Goal: Task Accomplishment & Management: Use online tool/utility

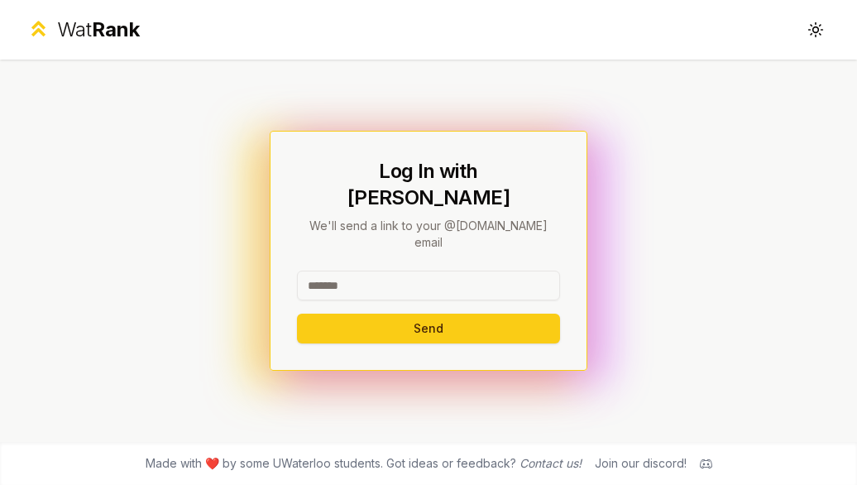
click at [344, 271] on input at bounding box center [428, 286] width 263 height 30
type input "******"
click at [297, 314] on button "Send" at bounding box center [428, 329] width 263 height 30
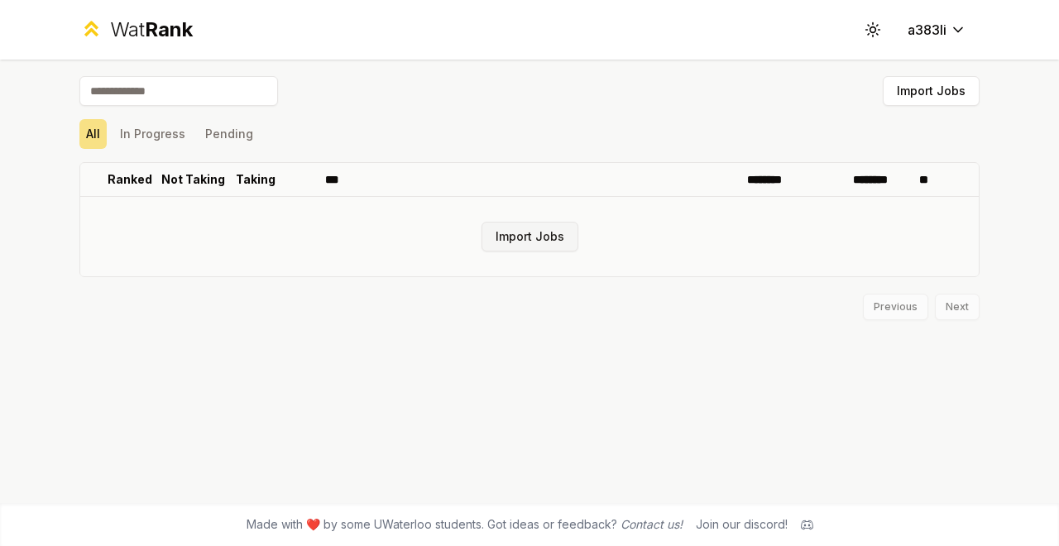
click at [560, 237] on button "Import Jobs" at bounding box center [530, 237] width 97 height 30
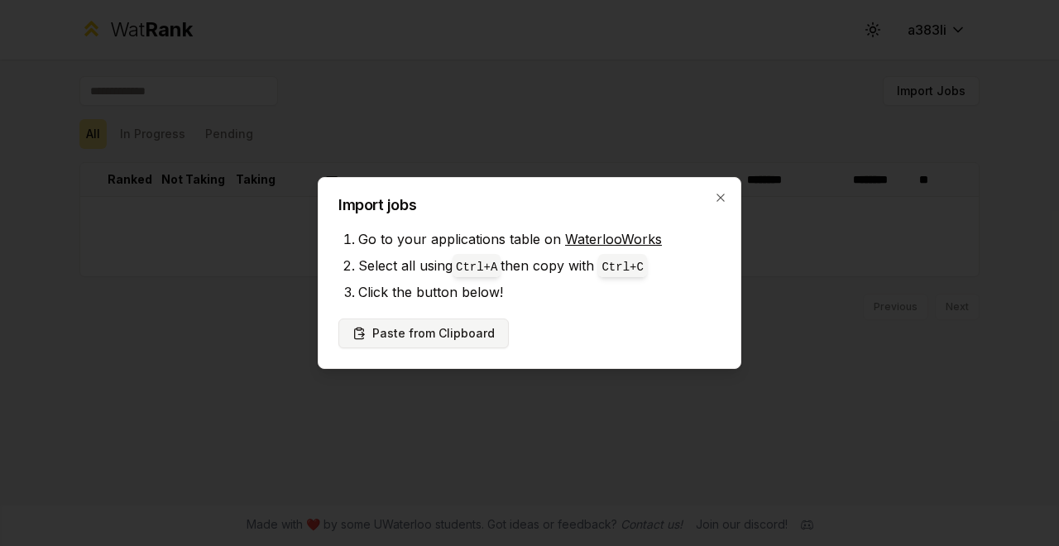
click at [477, 331] on button "Paste from Clipboard" at bounding box center [423, 334] width 170 height 30
click at [434, 336] on button "Paste from Clipboard" at bounding box center [423, 334] width 170 height 30
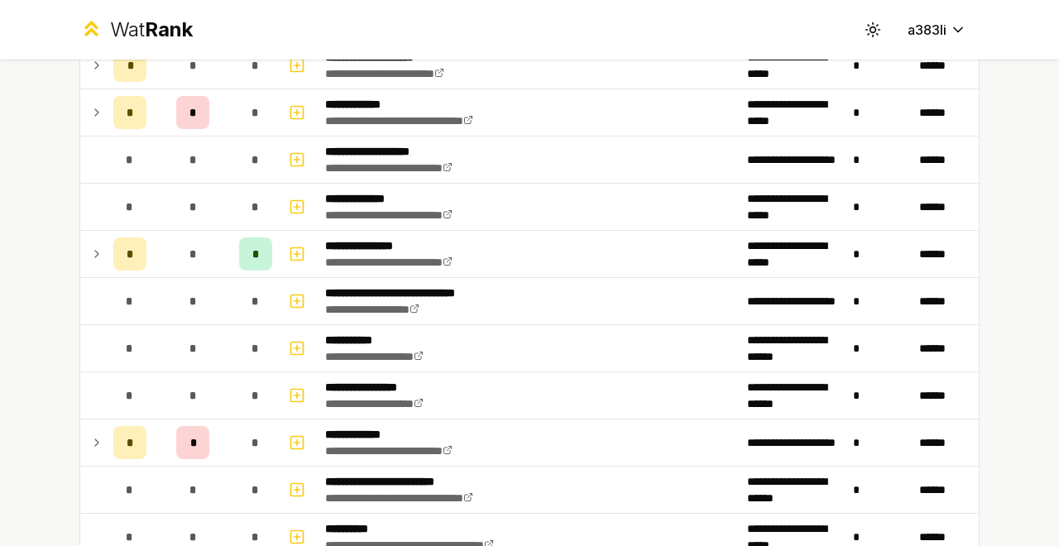
scroll to position [855, 0]
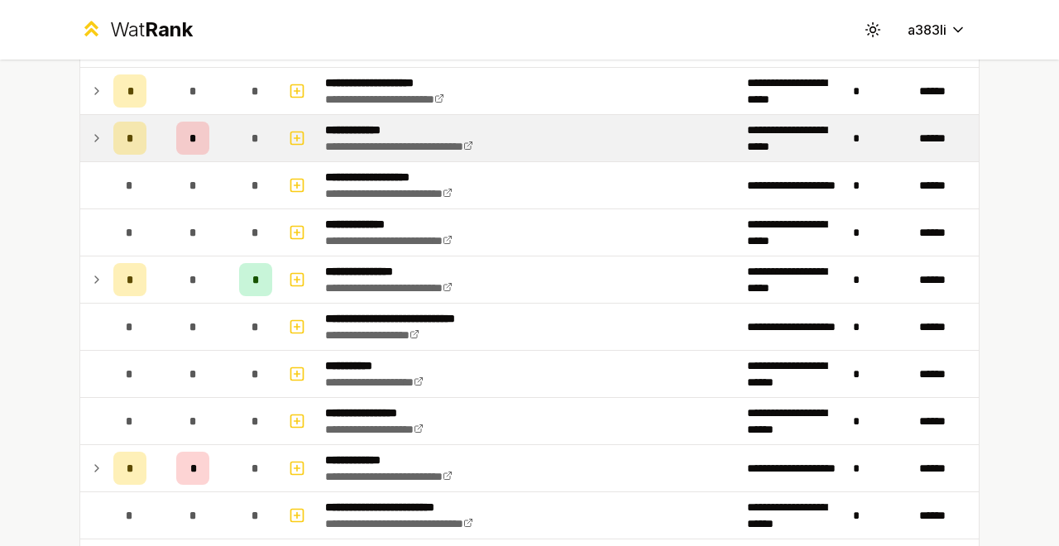
click at [189, 135] on span "*" at bounding box center [192, 138] width 7 height 17
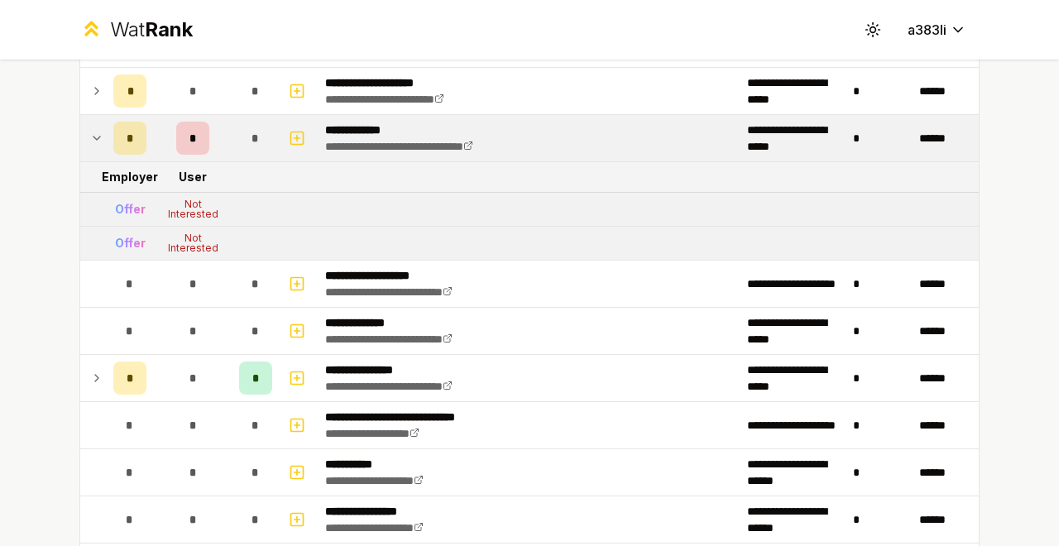
click at [127, 133] on span "*" at bounding box center [130, 138] width 7 height 17
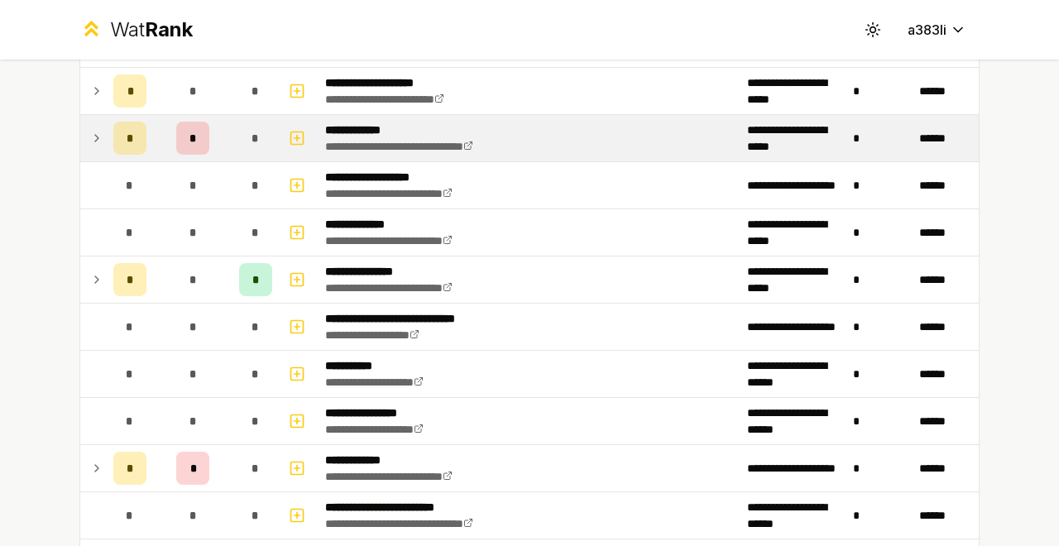
click at [127, 133] on span "*" at bounding box center [130, 138] width 7 height 17
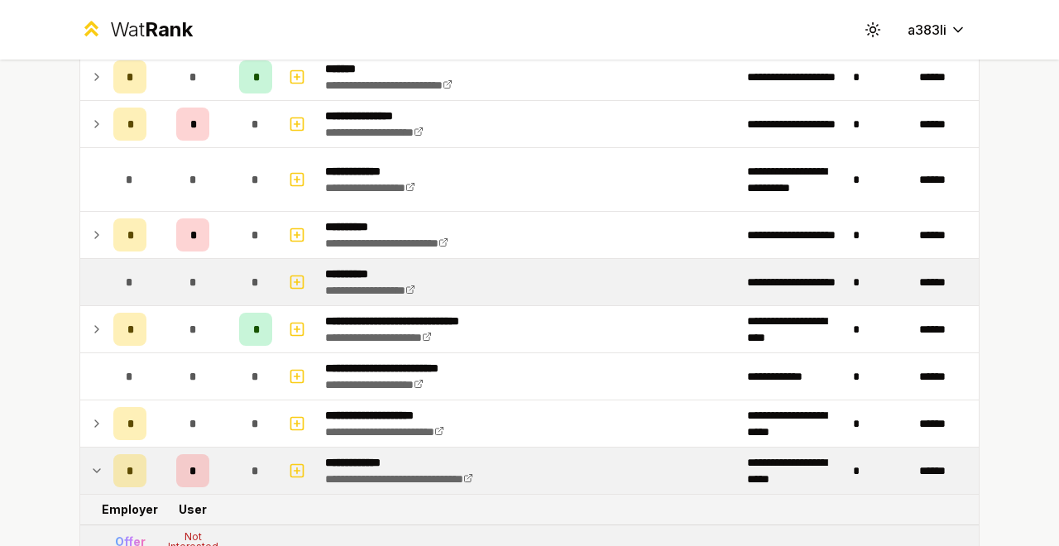
scroll to position [496, 0]
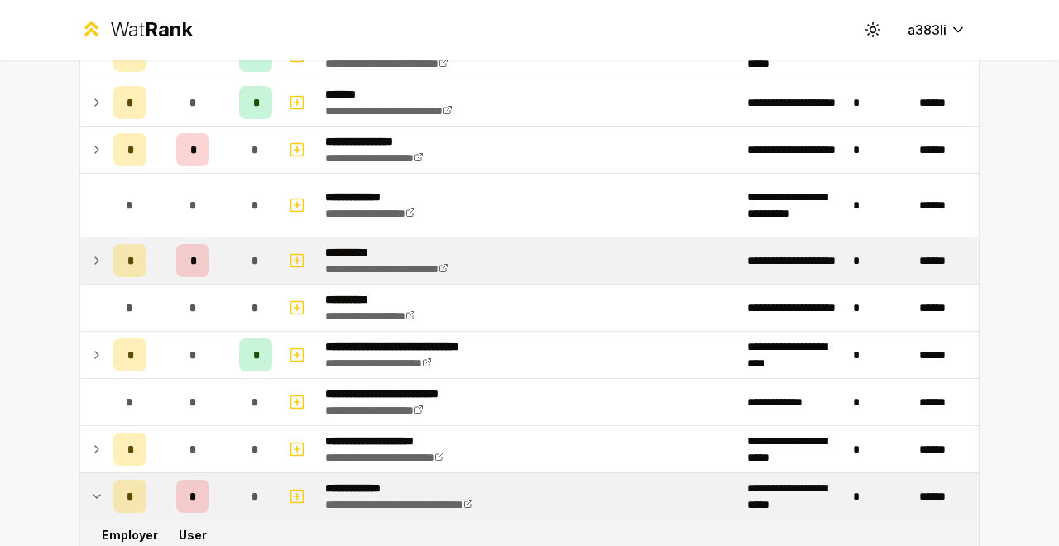
click at [99, 267] on td at bounding box center [93, 260] width 26 height 46
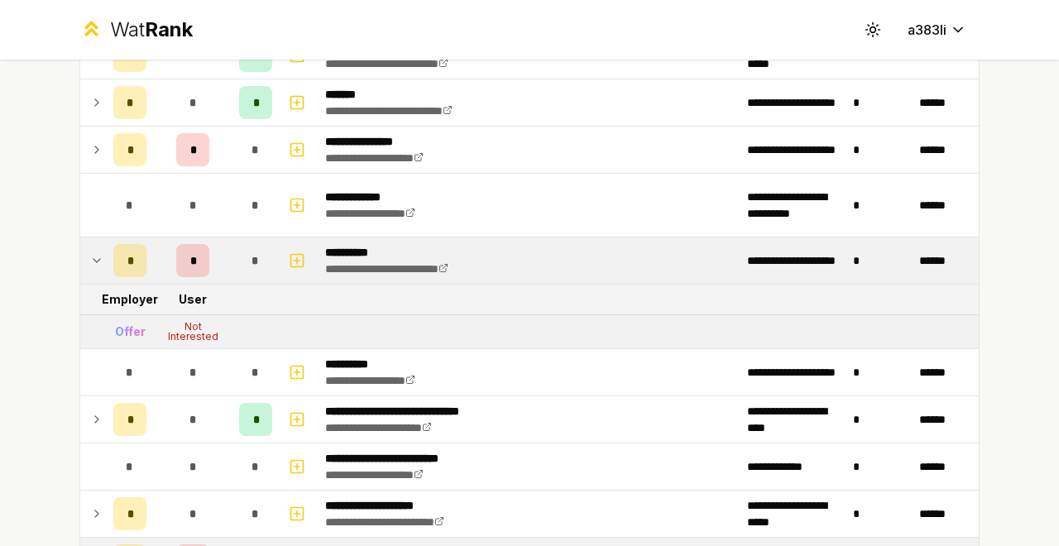
click at [99, 267] on td at bounding box center [93, 260] width 26 height 46
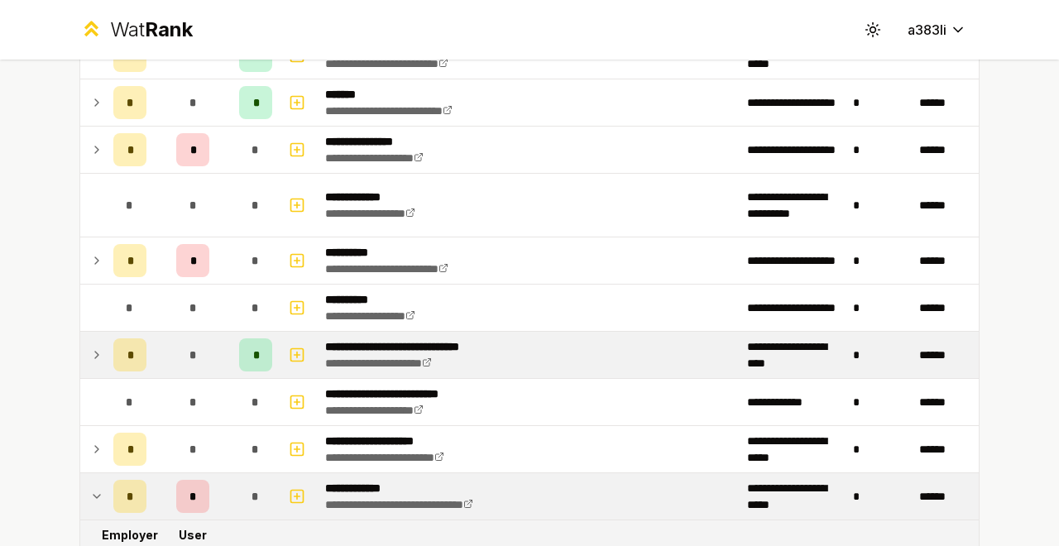
click at [94, 347] on icon at bounding box center [96, 355] width 13 height 20
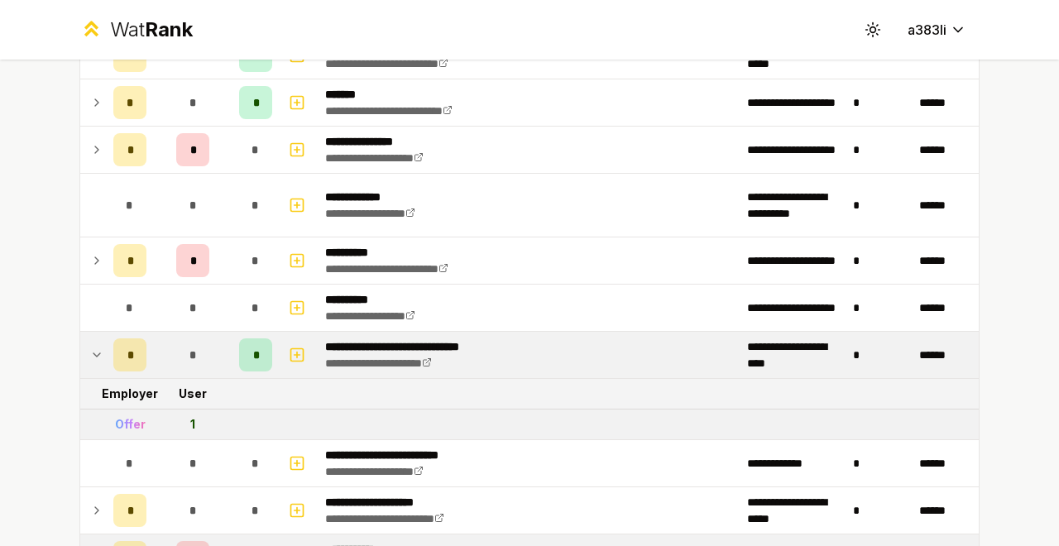
click at [94, 347] on icon at bounding box center [96, 355] width 13 height 20
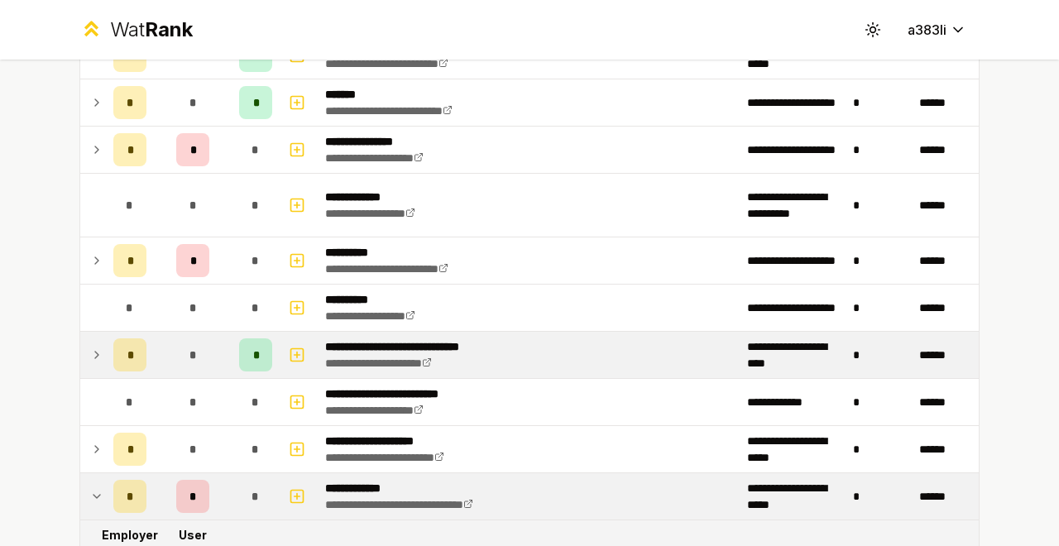
click at [94, 347] on icon at bounding box center [96, 355] width 13 height 20
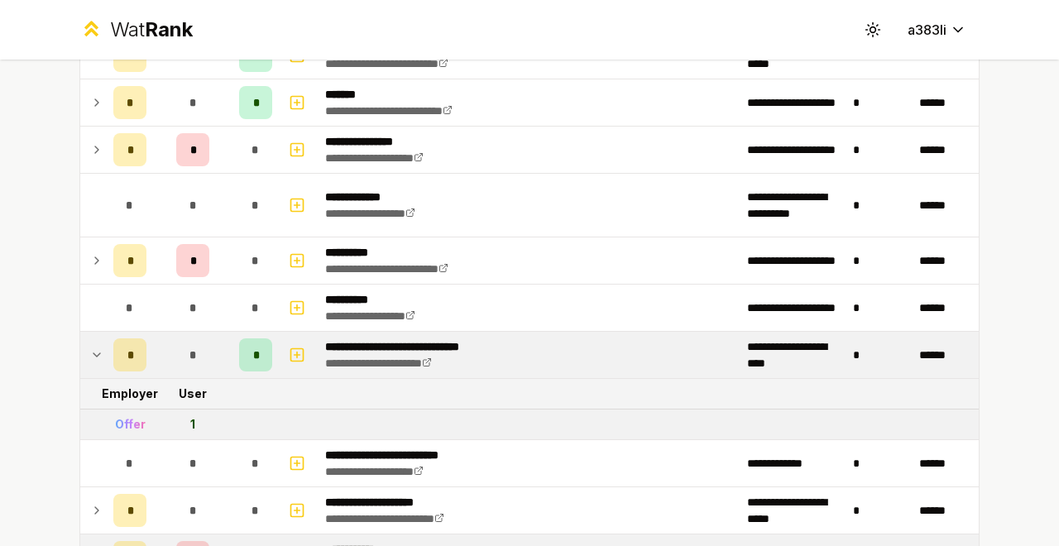
click at [94, 347] on icon at bounding box center [96, 355] width 13 height 20
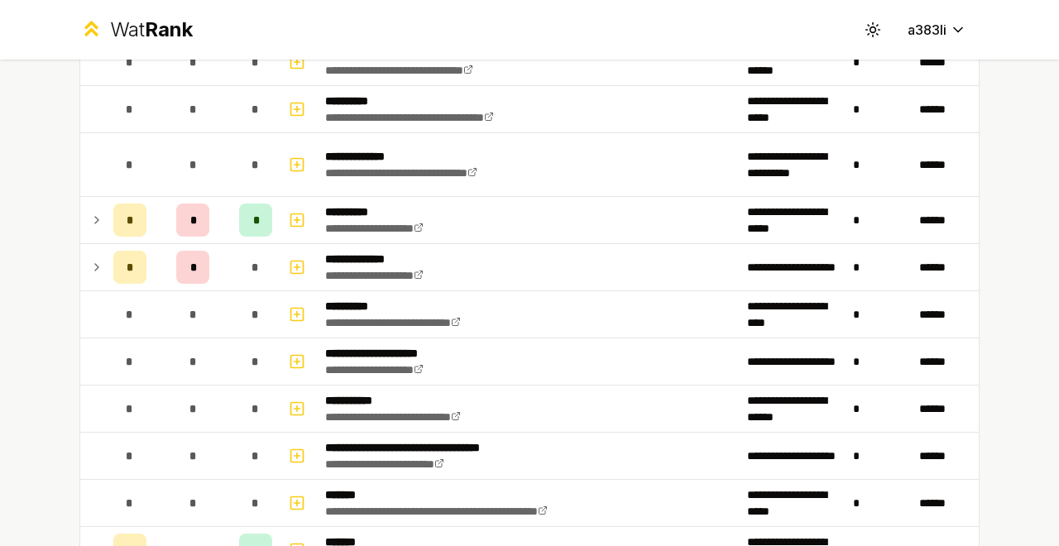
scroll to position [2028, 0]
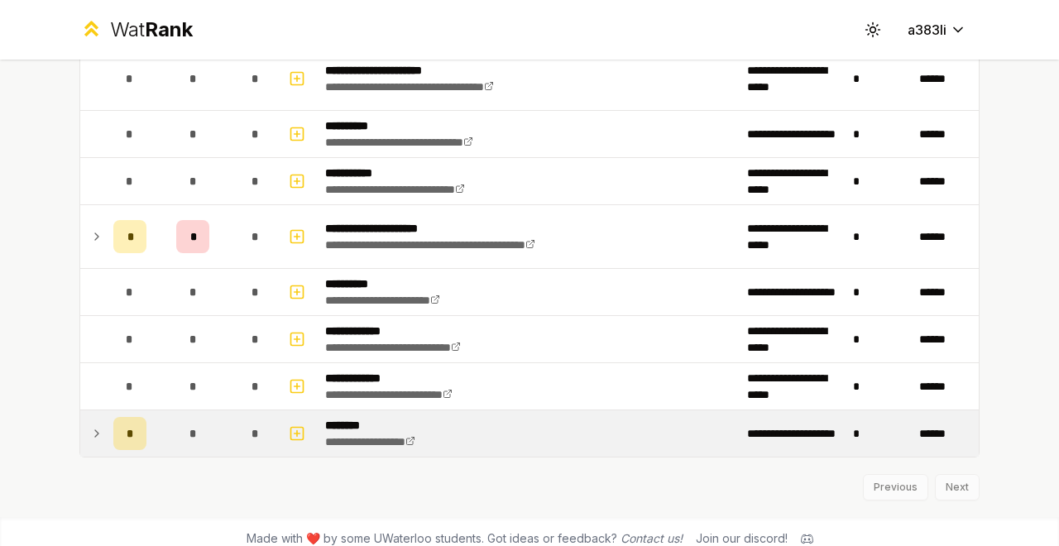
click at [107, 420] on td "*" at bounding box center [130, 433] width 46 height 46
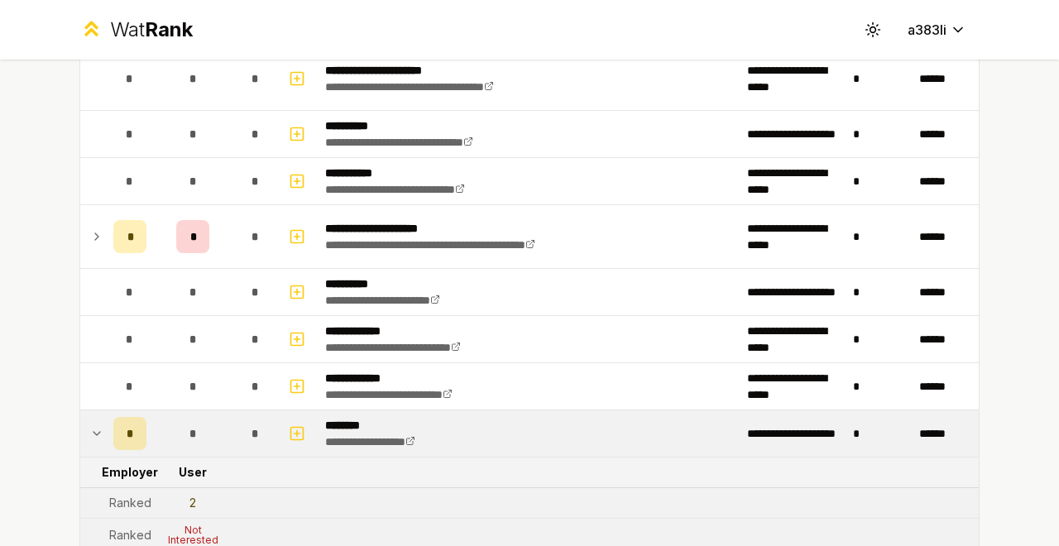
scroll to position [2122, 0]
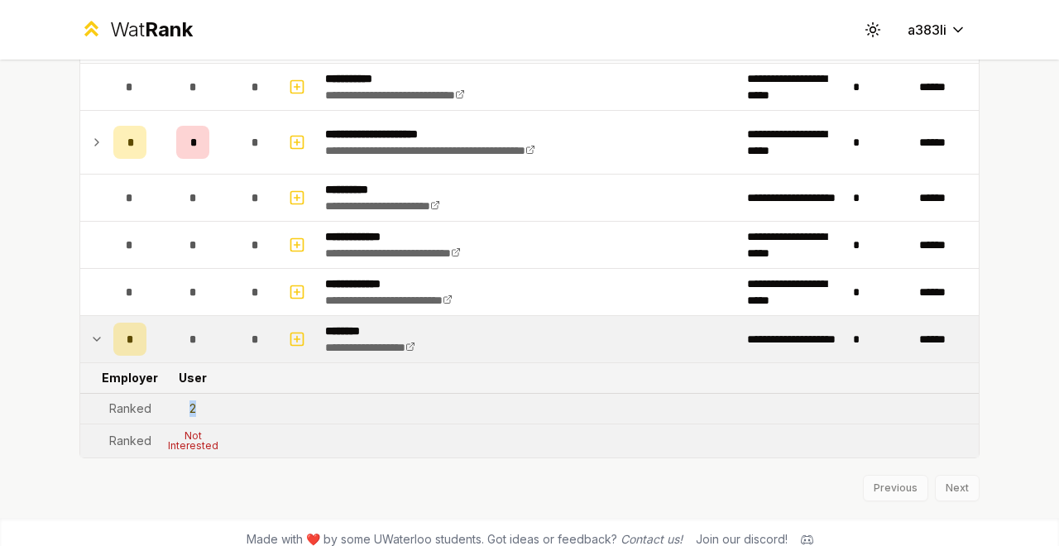
drag, startPoint x: 181, startPoint y: 390, endPoint x: 235, endPoint y: 406, distance: 56.3
click at [235, 406] on tr "Ranked 2" at bounding box center [529, 409] width 899 height 31
click at [228, 409] on tr "Ranked 2" at bounding box center [529, 409] width 899 height 31
drag, startPoint x: 213, startPoint y: 432, endPoint x: 173, endPoint y: 401, distance: 50.8
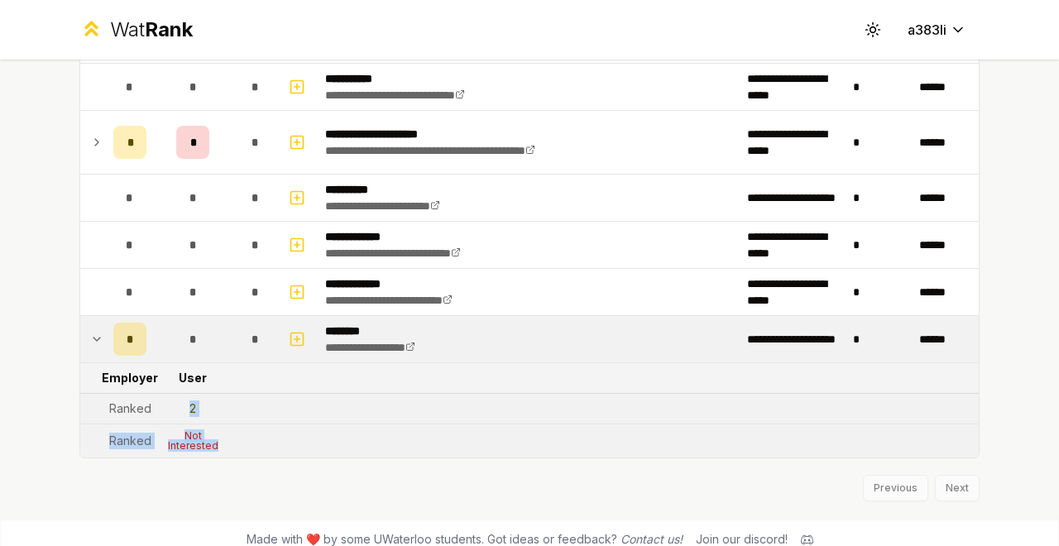
click at [173, 401] on td "2" at bounding box center [192, 409] width 79 height 30
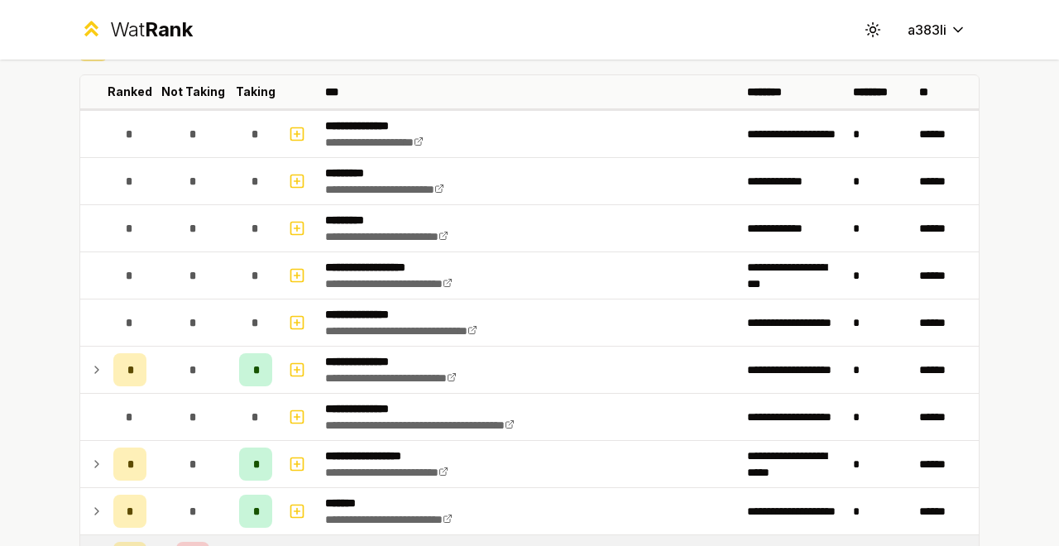
scroll to position [248, 0]
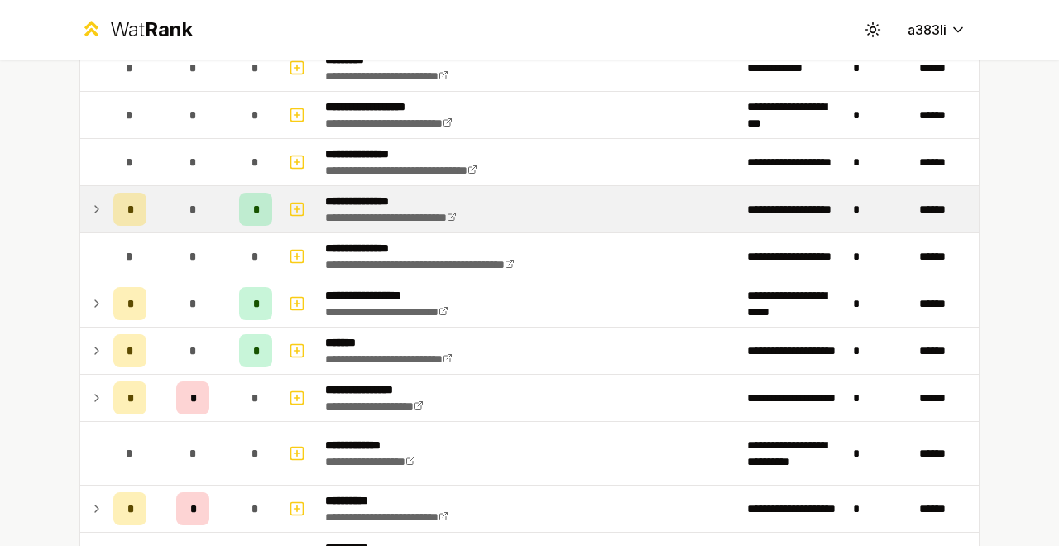
click at [94, 218] on td at bounding box center [93, 209] width 26 height 46
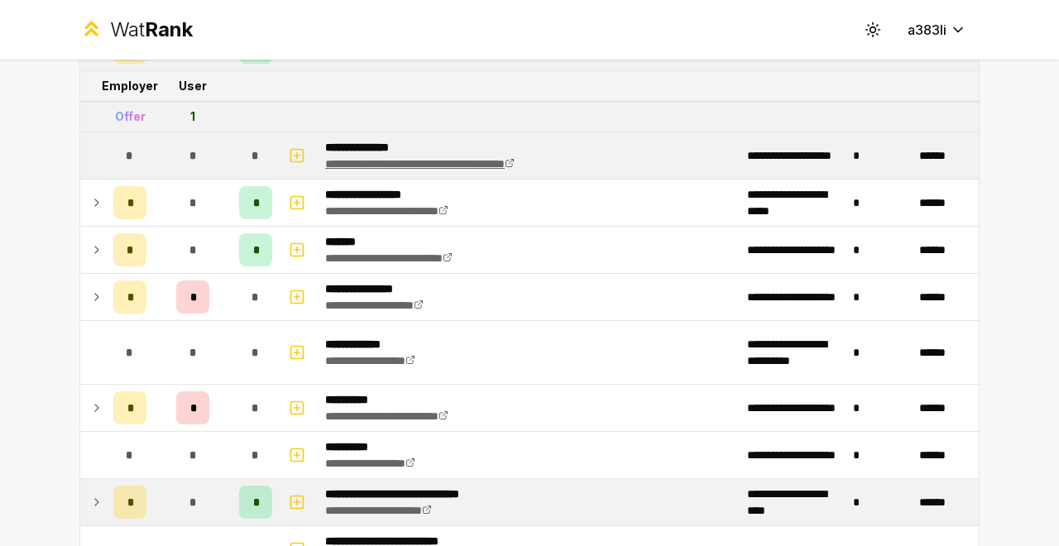
scroll to position [414, 0]
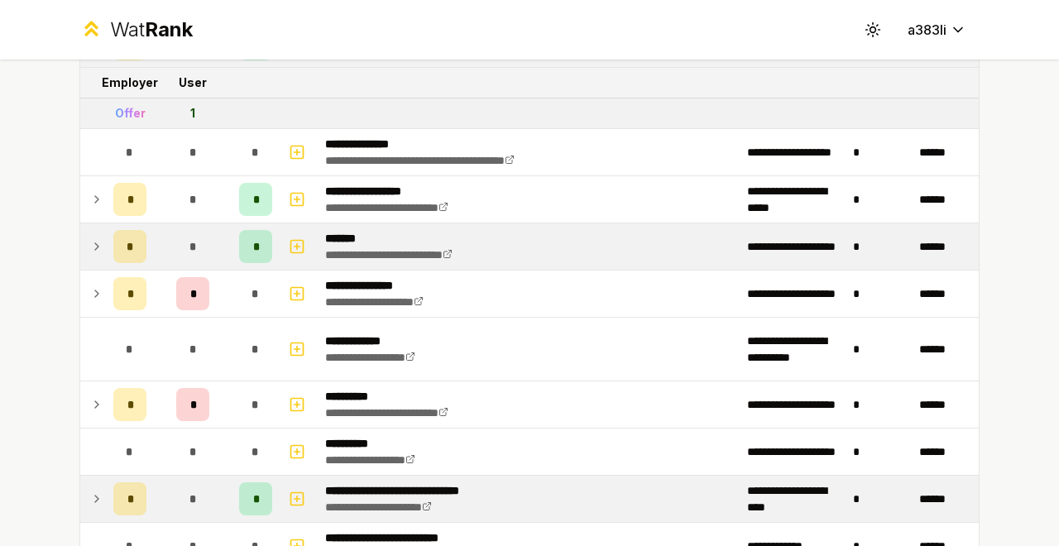
click at [89, 254] on td at bounding box center [93, 246] width 26 height 46
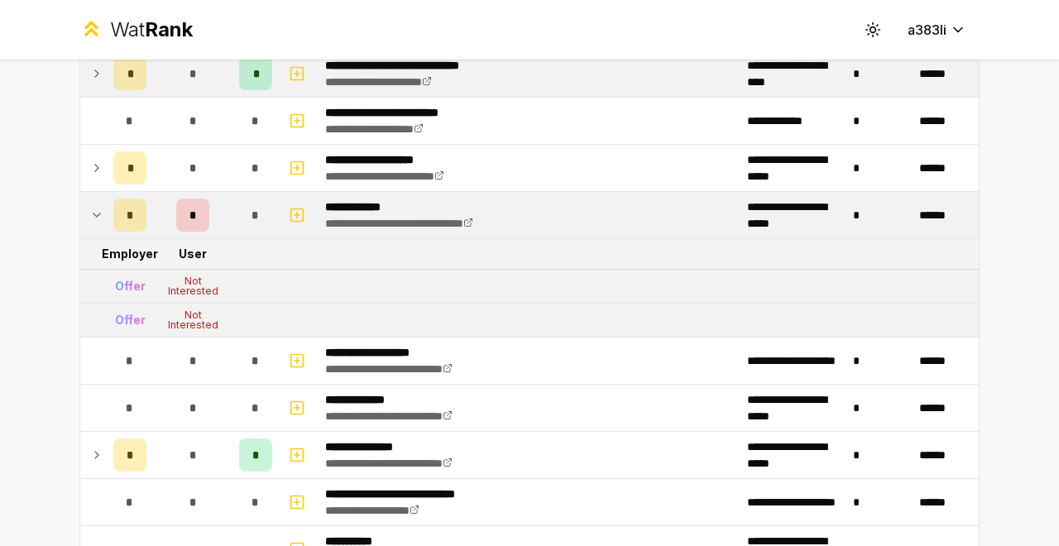
scroll to position [848, 0]
